Goal: Obtain resource: Download file/media

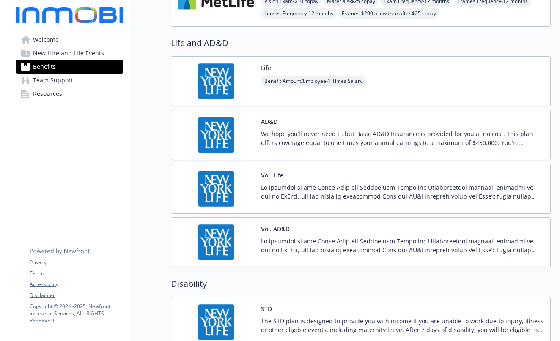
scroll to position [495, 0]
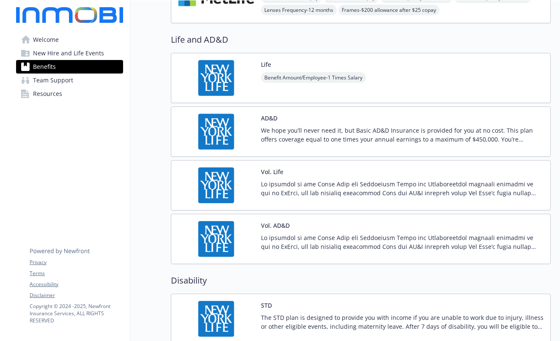
click at [233, 178] on img at bounding box center [216, 185] width 76 height 36
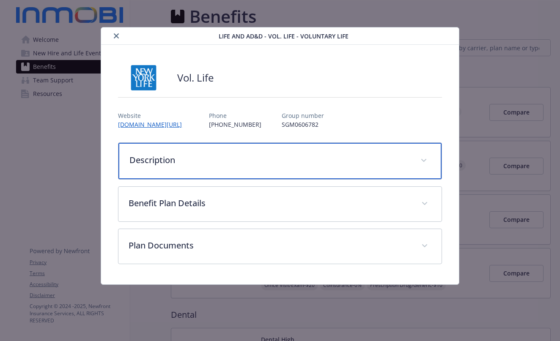
click at [421, 156] on span "details for plan Life and AD&D - Vol. Life - Voluntary Life" at bounding box center [424, 161] width 14 height 14
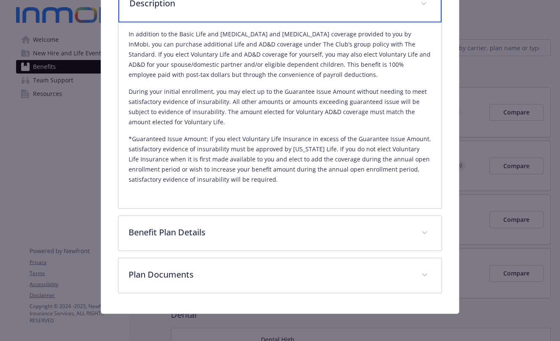
scroll to position [157, 0]
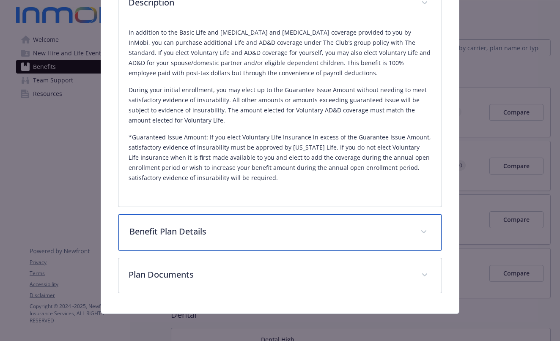
click at [422, 229] on span "details for plan Life and AD&D - Vol. Life - Voluntary Life" at bounding box center [424, 232] width 14 height 14
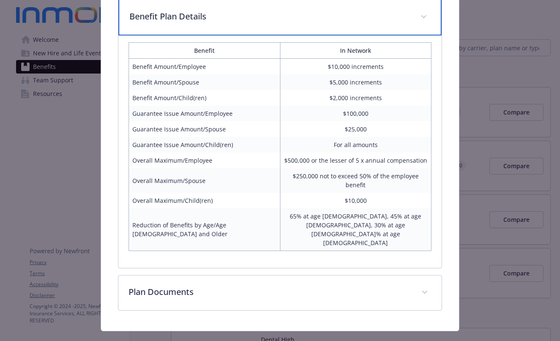
scroll to position [371, 0]
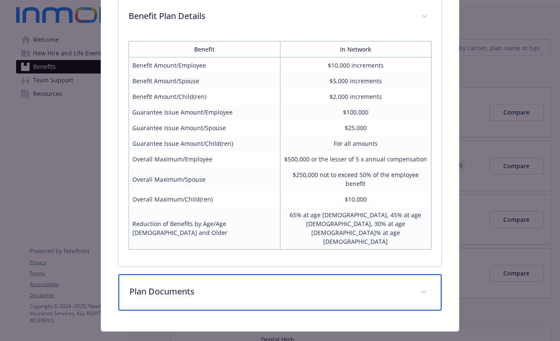
click at [421, 290] on icon "details for plan Life and AD&D - Vol. Life - Voluntary Life" at bounding box center [423, 291] width 5 height 3
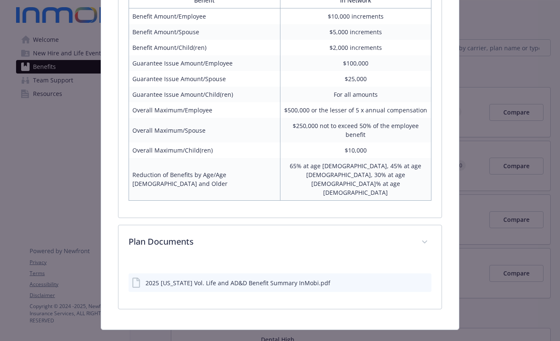
scroll to position [419, 0]
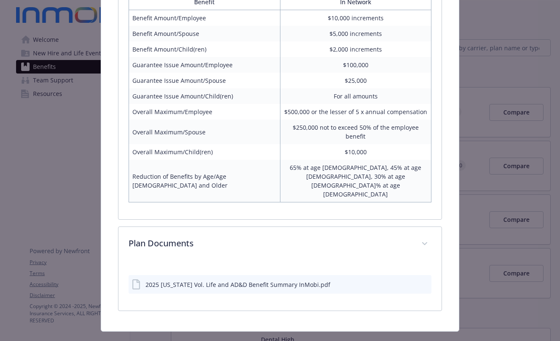
click at [304, 280] on div "2025 [US_STATE] Vol. Life and AD&D Benefit Summary InMobi.pdf" at bounding box center [237, 284] width 185 height 9
click at [407, 280] on icon "download file" at bounding box center [410, 283] width 7 height 7
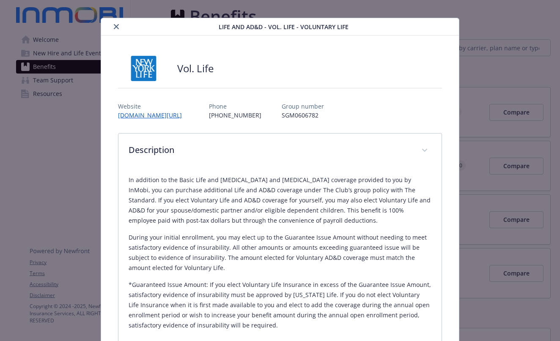
scroll to position [0, 0]
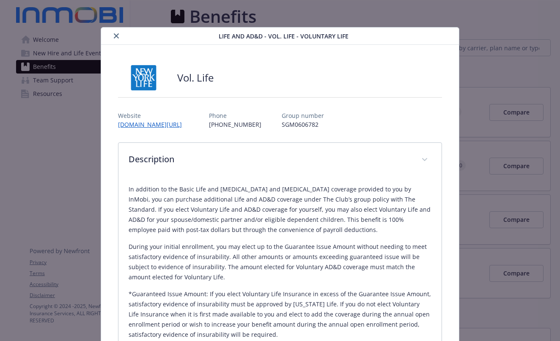
click at [117, 38] on icon "close" at bounding box center [116, 35] width 5 height 5
